Goal: Task Accomplishment & Management: Complete application form

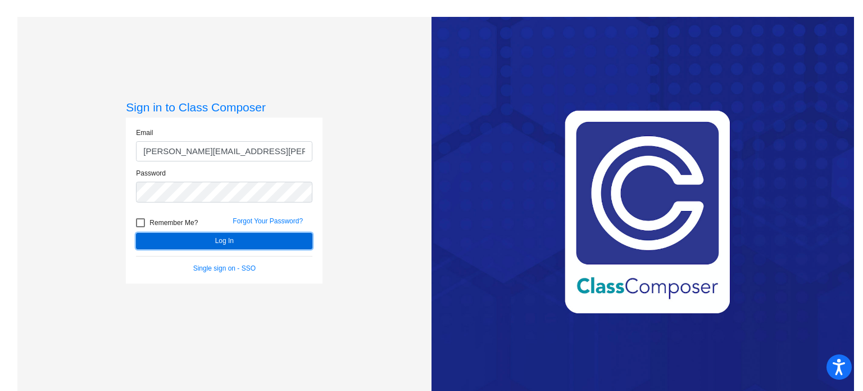
click at [230, 239] on button "Log In" at bounding box center [224, 241] width 176 height 16
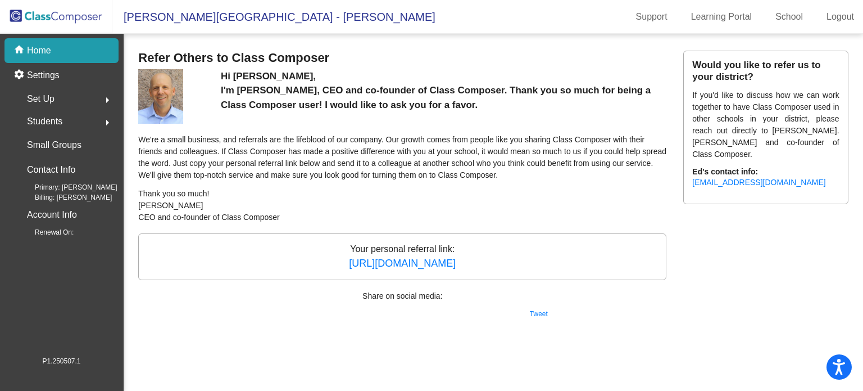
click at [70, 15] on img at bounding box center [56, 16] width 112 height 33
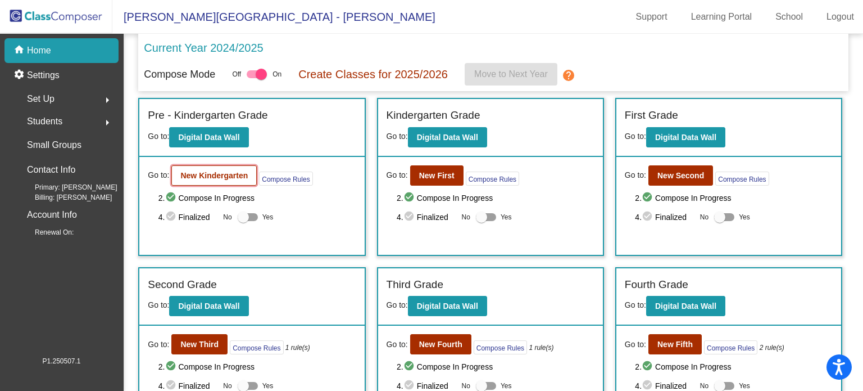
click at [207, 171] on b "New Kindergarten" at bounding box center [213, 175] width 67 height 9
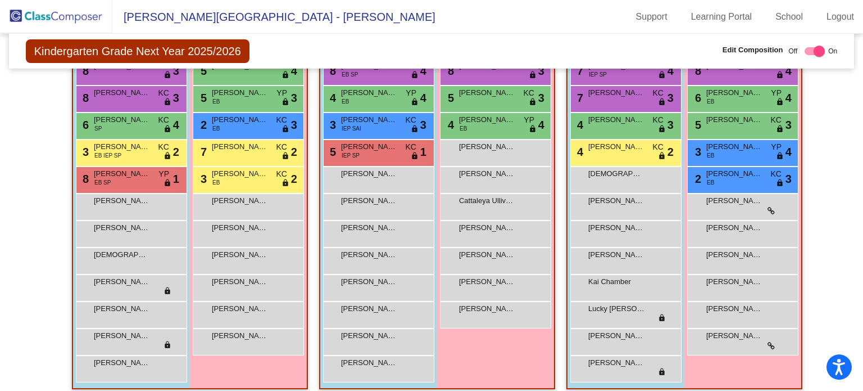
scroll to position [324, 0]
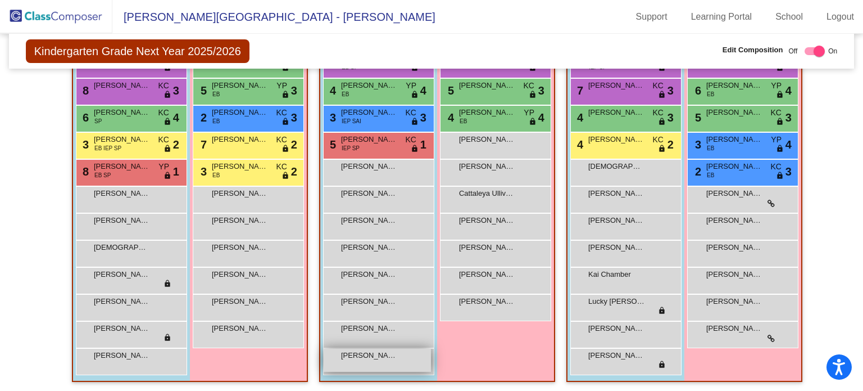
click at [386, 363] on div "[PERSON_NAME] [PERSON_NAME] lock do_not_disturb_alt" at bounding box center [377, 359] width 107 height 23
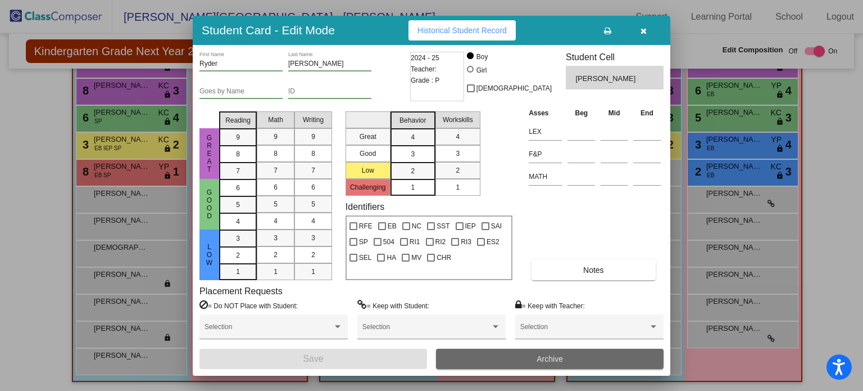
click at [468, 357] on button "Archive" at bounding box center [550, 358] width 228 height 20
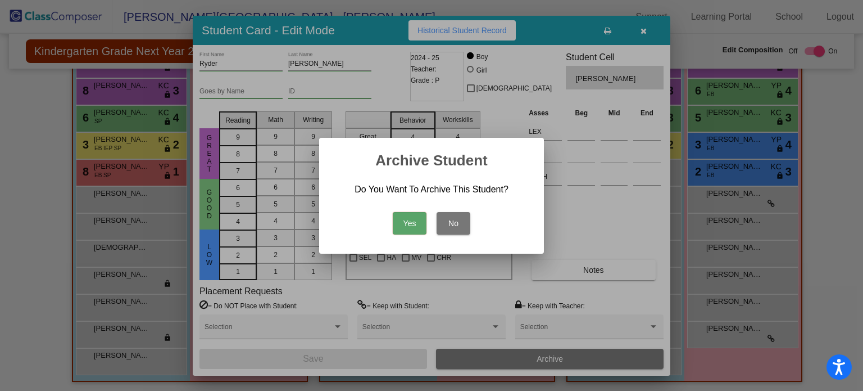
click at [413, 224] on button "Yes" at bounding box center [410, 223] width 34 height 22
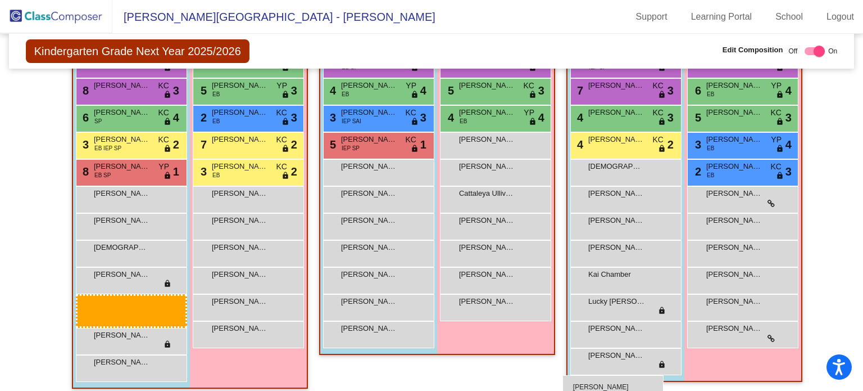
scroll to position [330, 0]
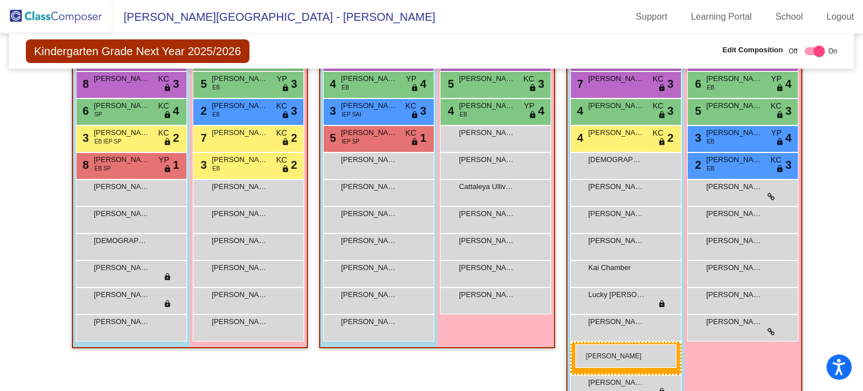
drag, startPoint x: 97, startPoint y: 301, endPoint x: 575, endPoint y: 344, distance: 480.7
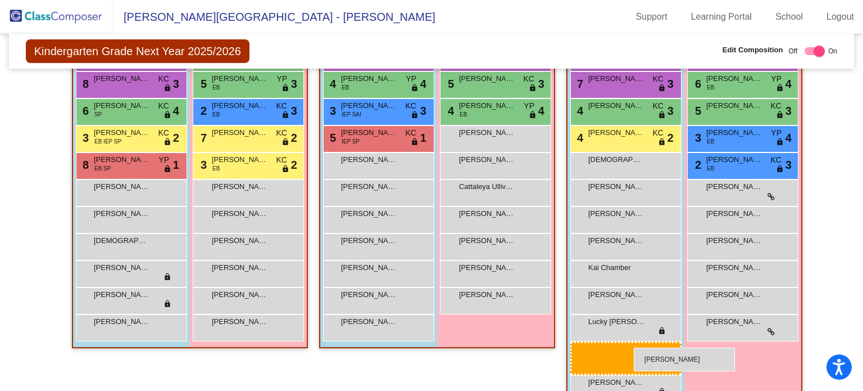
drag, startPoint x: 638, startPoint y: 358, endPoint x: 634, endPoint y: 347, distance: 11.6
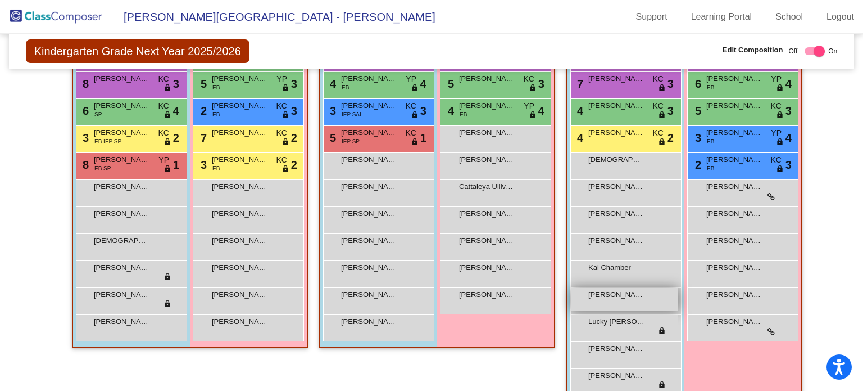
click at [640, 298] on div "[PERSON_NAME] lock do_not_disturb_alt" at bounding box center [624, 299] width 107 height 23
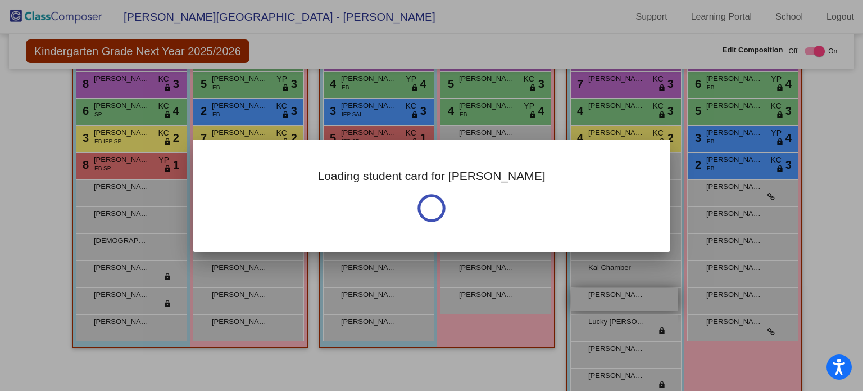
click at [640, 298] on div "Loading student card for [PERSON_NAME]" at bounding box center [431, 195] width 863 height 391
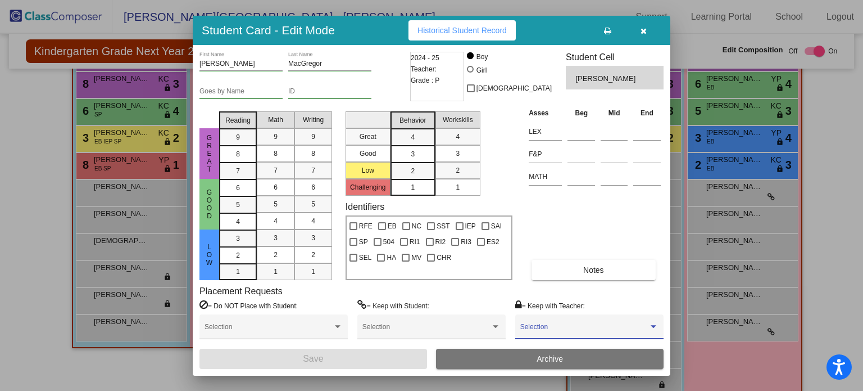
click at [655, 325] on div at bounding box center [654, 326] width 6 height 3
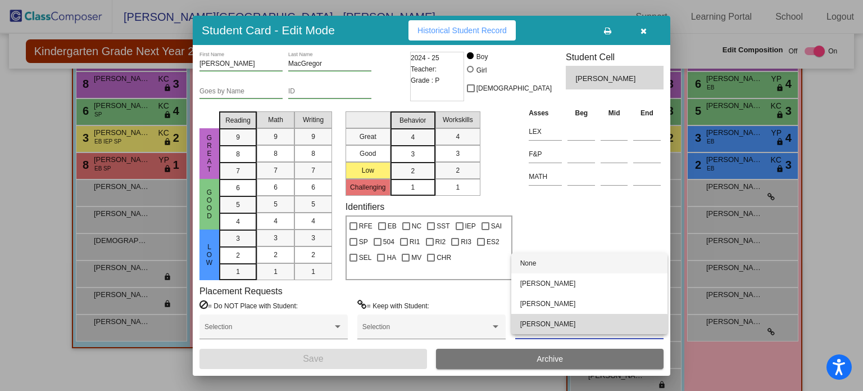
click at [578, 326] on span "[PERSON_NAME]" at bounding box center [589, 324] width 138 height 20
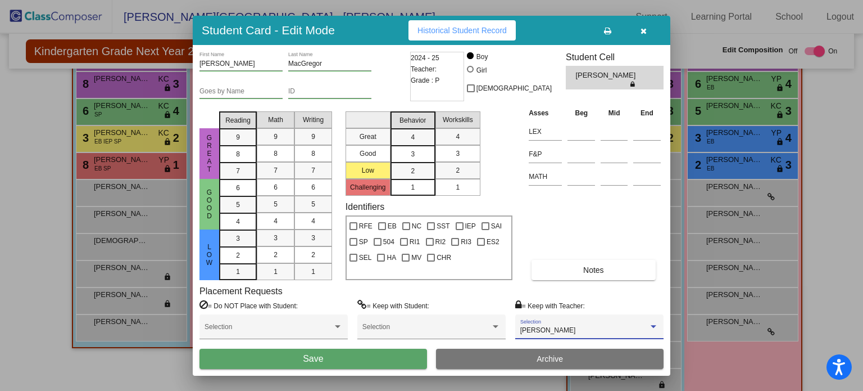
click at [371, 357] on button "Save" at bounding box center [313, 358] width 228 height 20
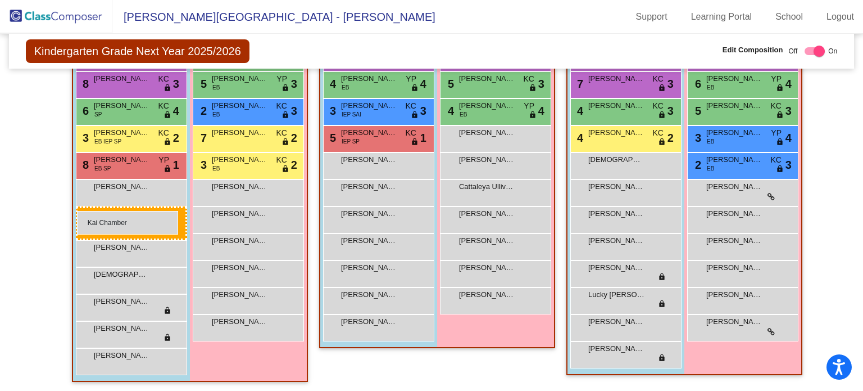
drag, startPoint x: 603, startPoint y: 267, endPoint x: 77, endPoint y: 210, distance: 529.0
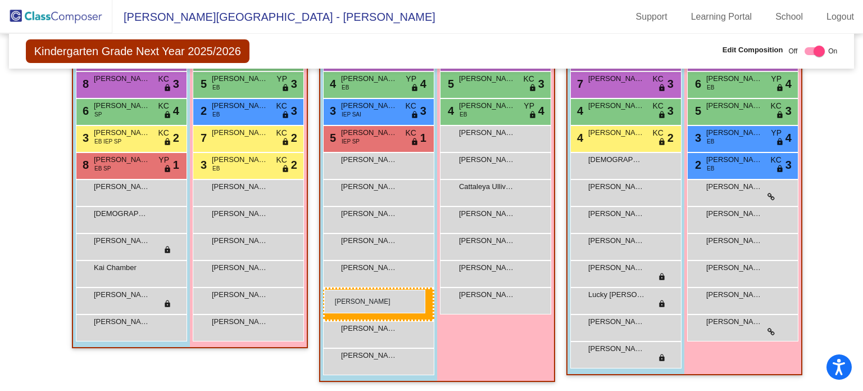
drag, startPoint x: 135, startPoint y: 223, endPoint x: 324, endPoint y: 289, distance: 200.1
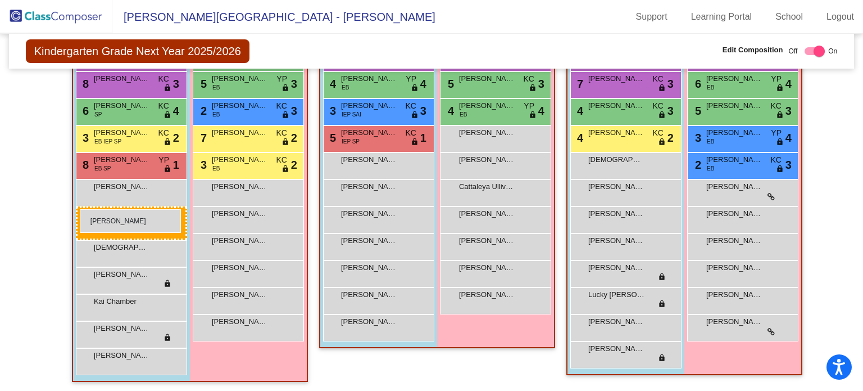
drag, startPoint x: 348, startPoint y: 217, endPoint x: 80, endPoint y: 209, distance: 268.2
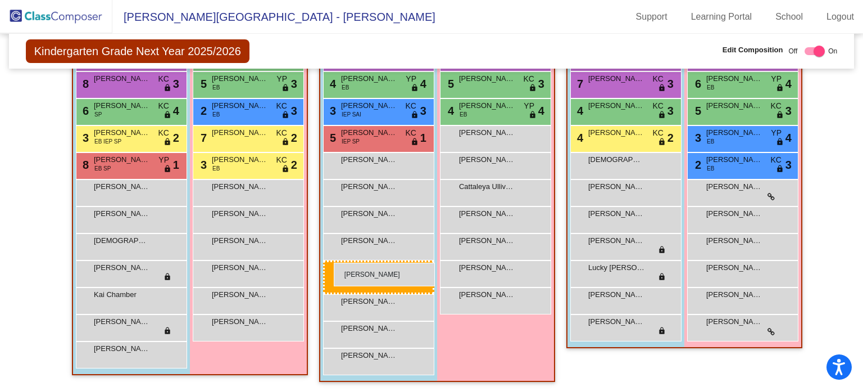
drag, startPoint x: 620, startPoint y: 252, endPoint x: 334, endPoint y: 262, distance: 286.2
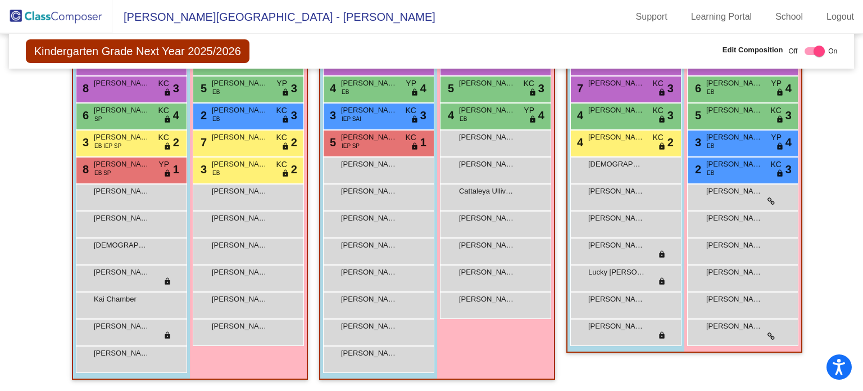
scroll to position [324, 0]
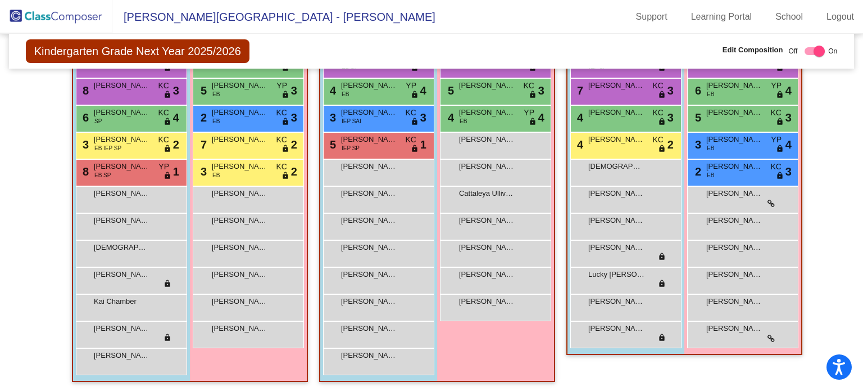
drag, startPoint x: 857, startPoint y: 265, endPoint x: 854, endPoint y: 190, distance: 75.3
click at [854, 190] on mat-sidenav-content "Kindergarten Grade Next Year 2025/2026 Edit Composition Off On Incoming Digital…" at bounding box center [431, 212] width 863 height 357
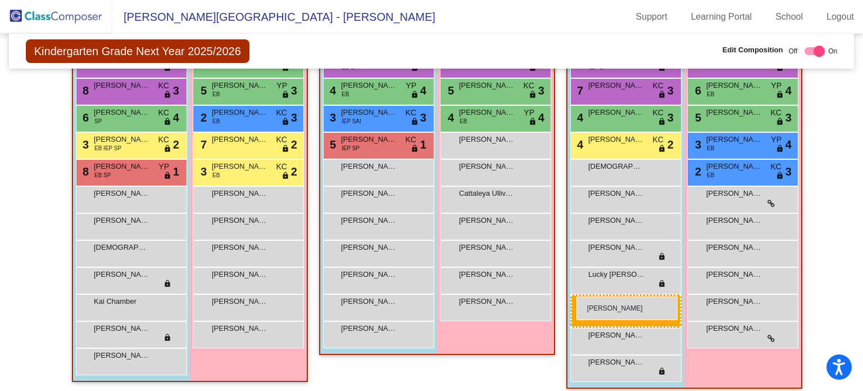
drag, startPoint x: 378, startPoint y: 327, endPoint x: 577, endPoint y: 296, distance: 201.3
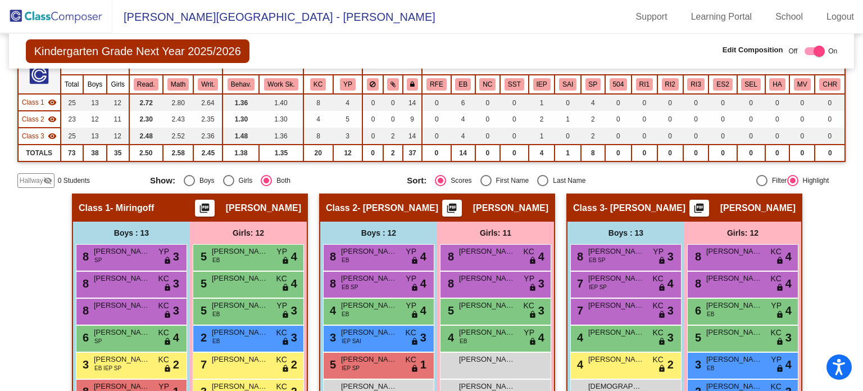
scroll to position [87, 0]
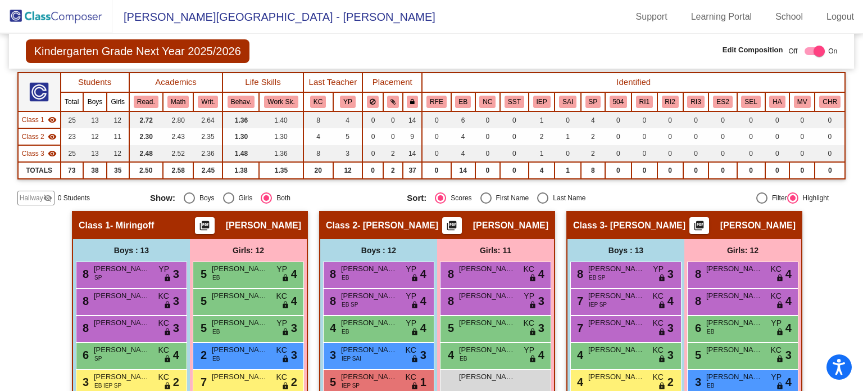
click at [29, 197] on span "Hallway" at bounding box center [32, 198] width 24 height 10
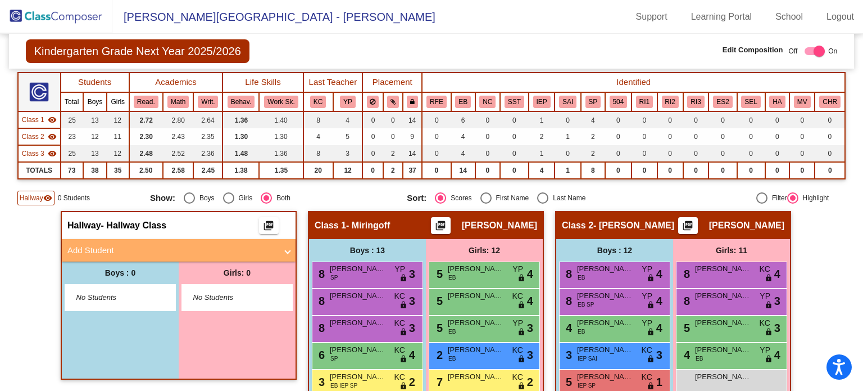
click at [285, 248] on span at bounding box center [287, 250] width 4 height 13
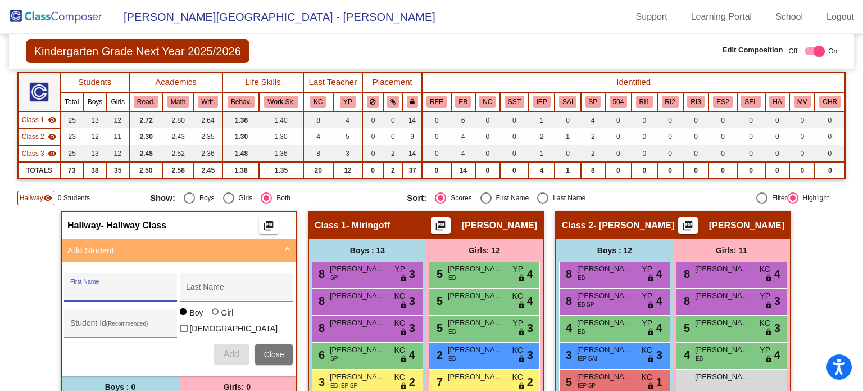
click at [117, 287] on input "First Name" at bounding box center [120, 291] width 101 height 9
type input "[PERSON_NAME]"
click at [211, 289] on input "Last Name" at bounding box center [236, 291] width 101 height 9
type input "[PERSON_NAME]"
click at [229, 350] on span "Add" at bounding box center [231, 354] width 16 height 10
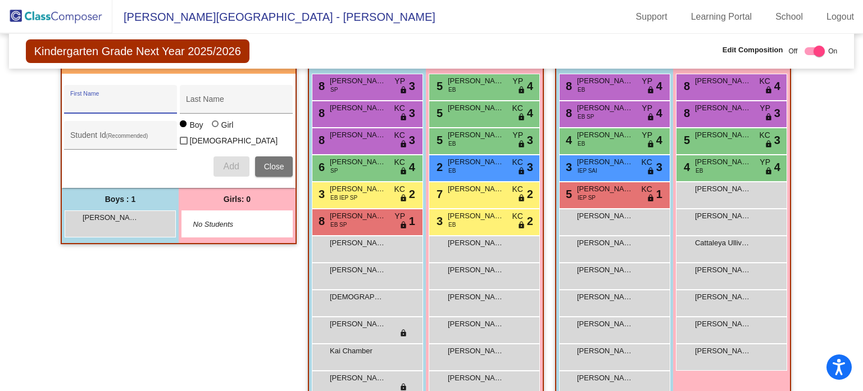
scroll to position [298, 0]
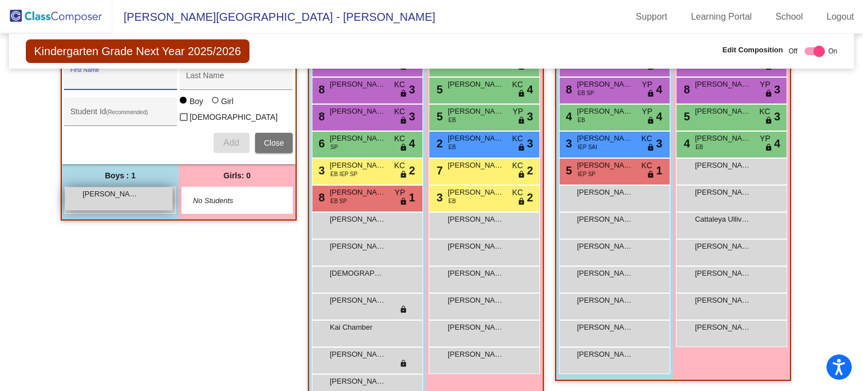
click at [125, 198] on div "[PERSON_NAME] lock do_not_disturb_alt" at bounding box center [118, 198] width 107 height 23
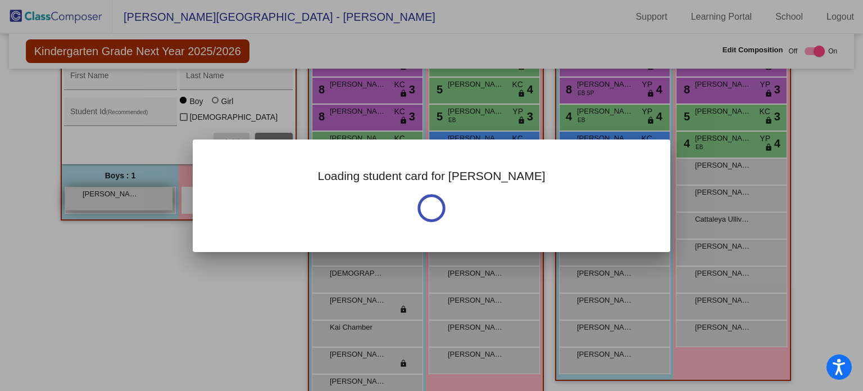
click at [125, 198] on div at bounding box center [431, 195] width 863 height 391
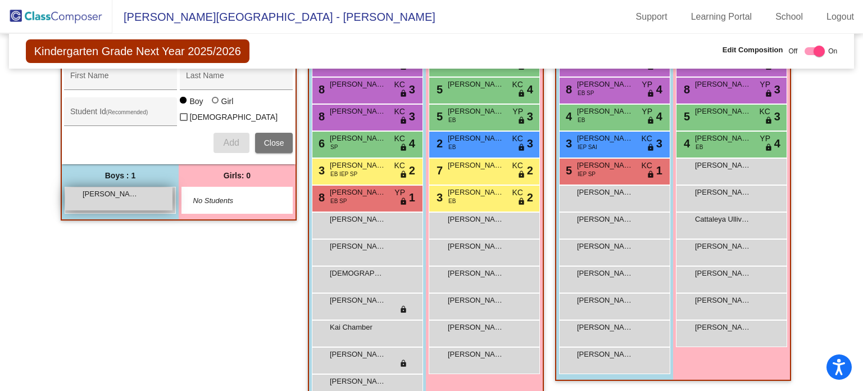
click at [120, 200] on div "[PERSON_NAME] lock do_not_disturb_alt" at bounding box center [118, 198] width 107 height 23
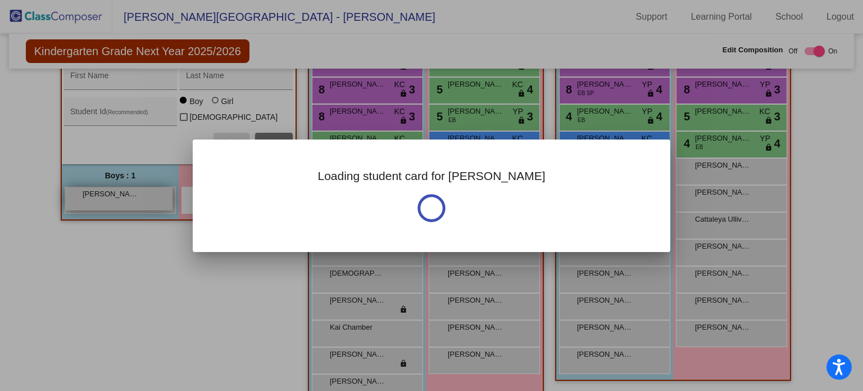
click at [120, 200] on div at bounding box center [431, 195] width 863 height 391
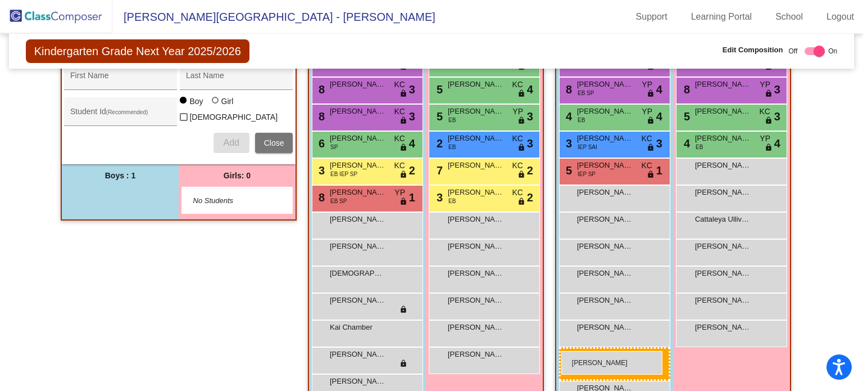
drag, startPoint x: 120, startPoint y: 200, endPoint x: 561, endPoint y: 351, distance: 466.1
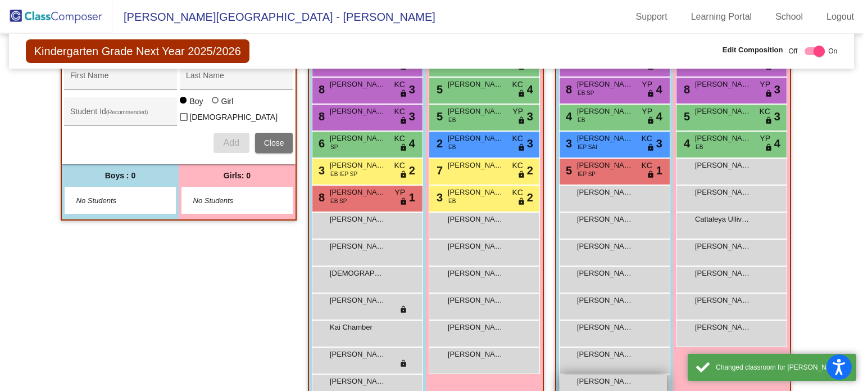
click at [598, 378] on span "[PERSON_NAME]" at bounding box center [605, 380] width 56 height 11
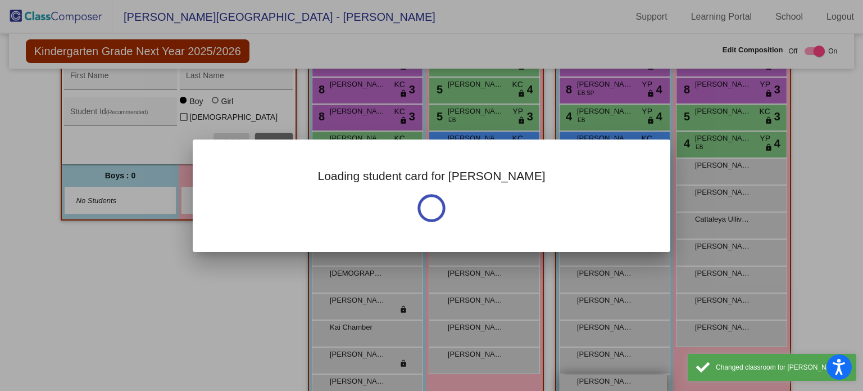
click at [598, 378] on div at bounding box center [431, 195] width 863 height 391
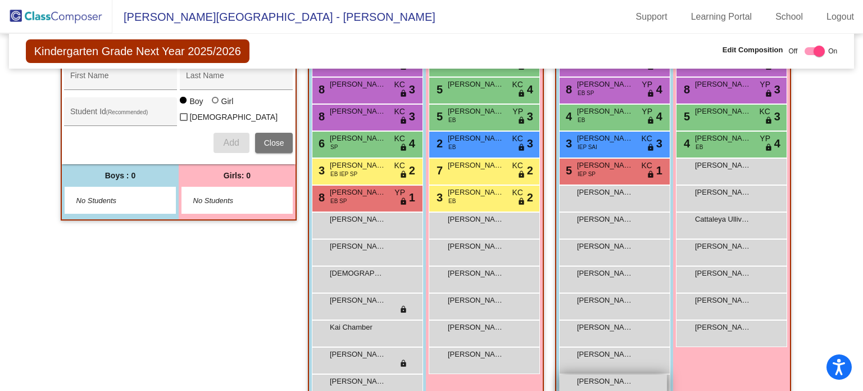
click at [598, 379] on span "[PERSON_NAME]" at bounding box center [605, 380] width 56 height 11
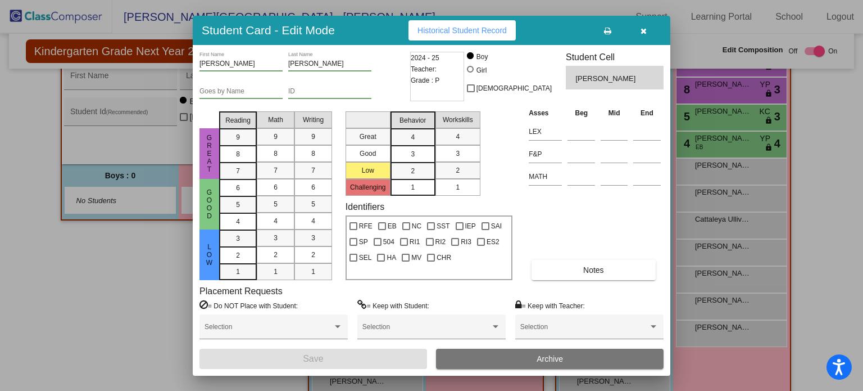
click at [203, 64] on input "[PERSON_NAME]" at bounding box center [240, 64] width 83 height 8
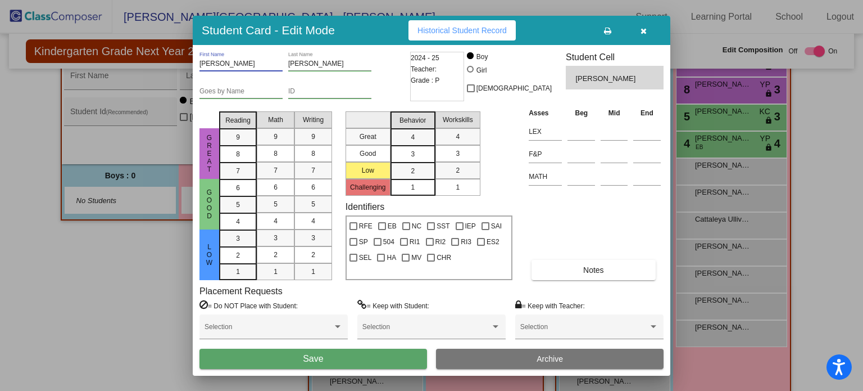
type input "[PERSON_NAME]"
click at [292, 65] on input "[PERSON_NAME]" at bounding box center [329, 64] width 83 height 8
type input "[PERSON_NAME]"
click at [254, 352] on button "Save" at bounding box center [313, 358] width 228 height 20
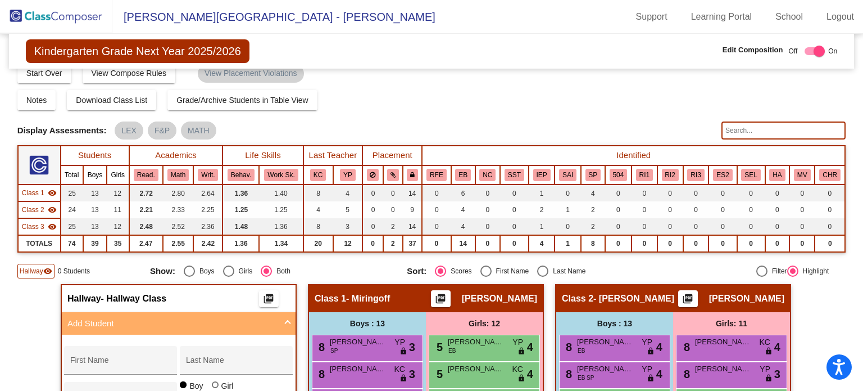
scroll to position [0, 0]
